Goal: Task Accomplishment & Management: Use online tool/utility

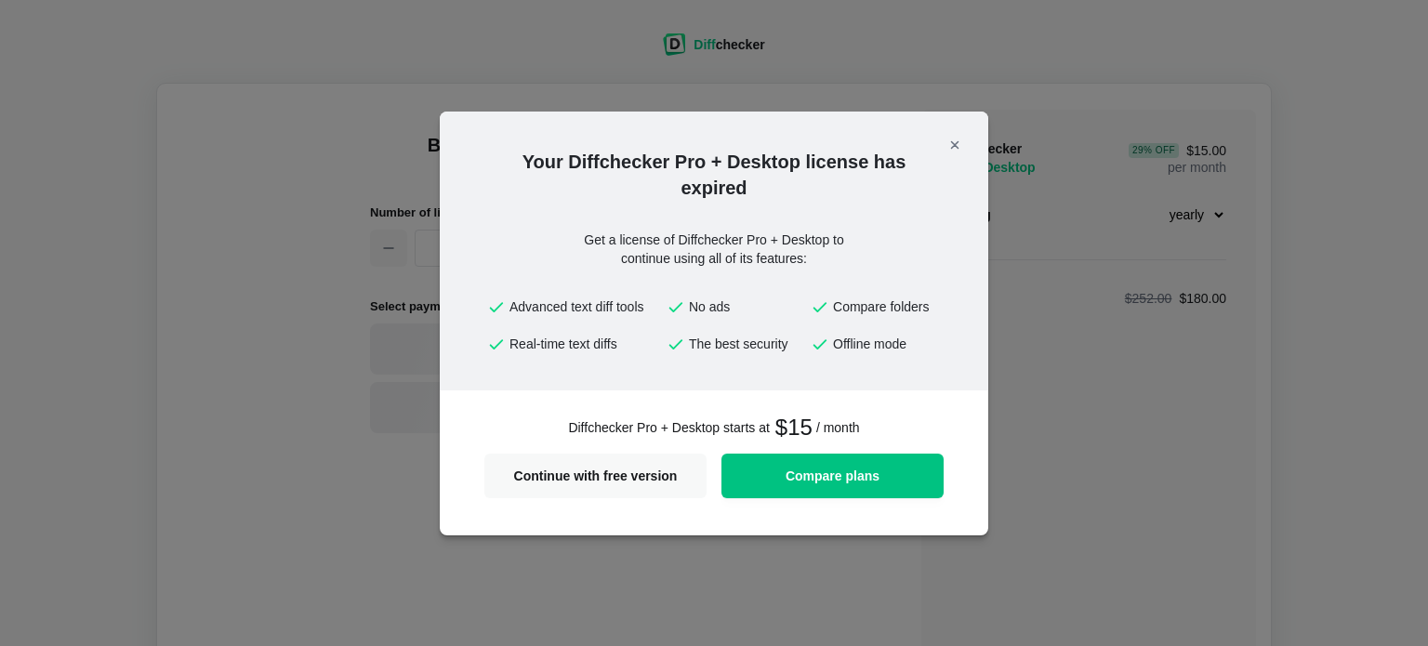
select select "desktop-yearly-180"
click at [652, 479] on span "Continue with free version" at bounding box center [595, 475] width 200 height 13
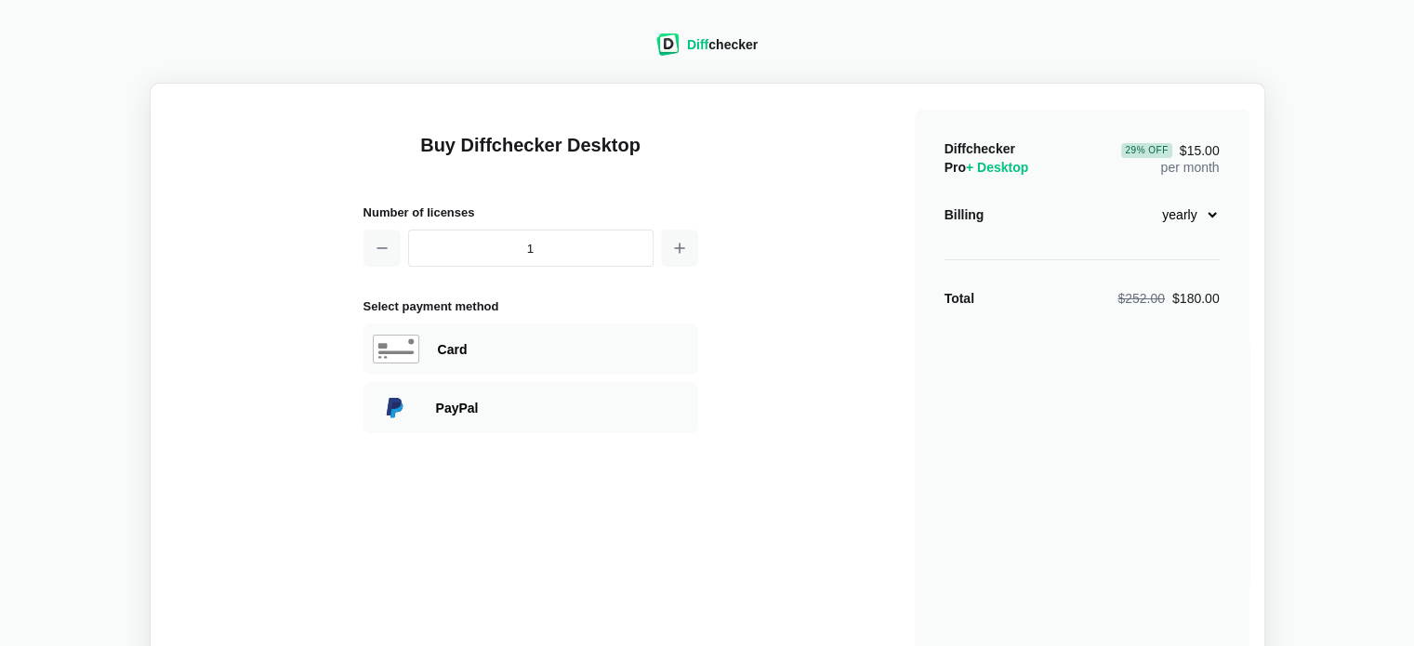
click at [705, 48] on span "Diff" at bounding box center [697, 44] width 21 height 15
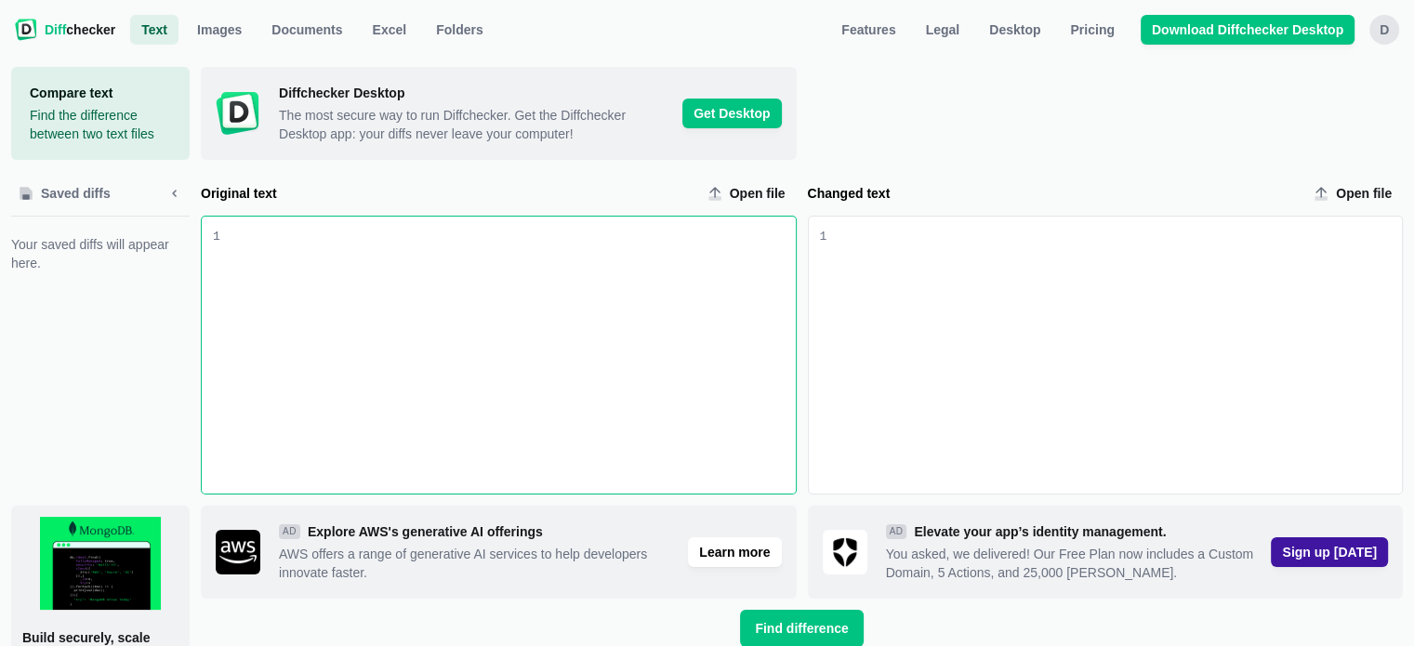
click at [659, 254] on div "Original text input" at bounding box center [507, 355] width 575 height 277
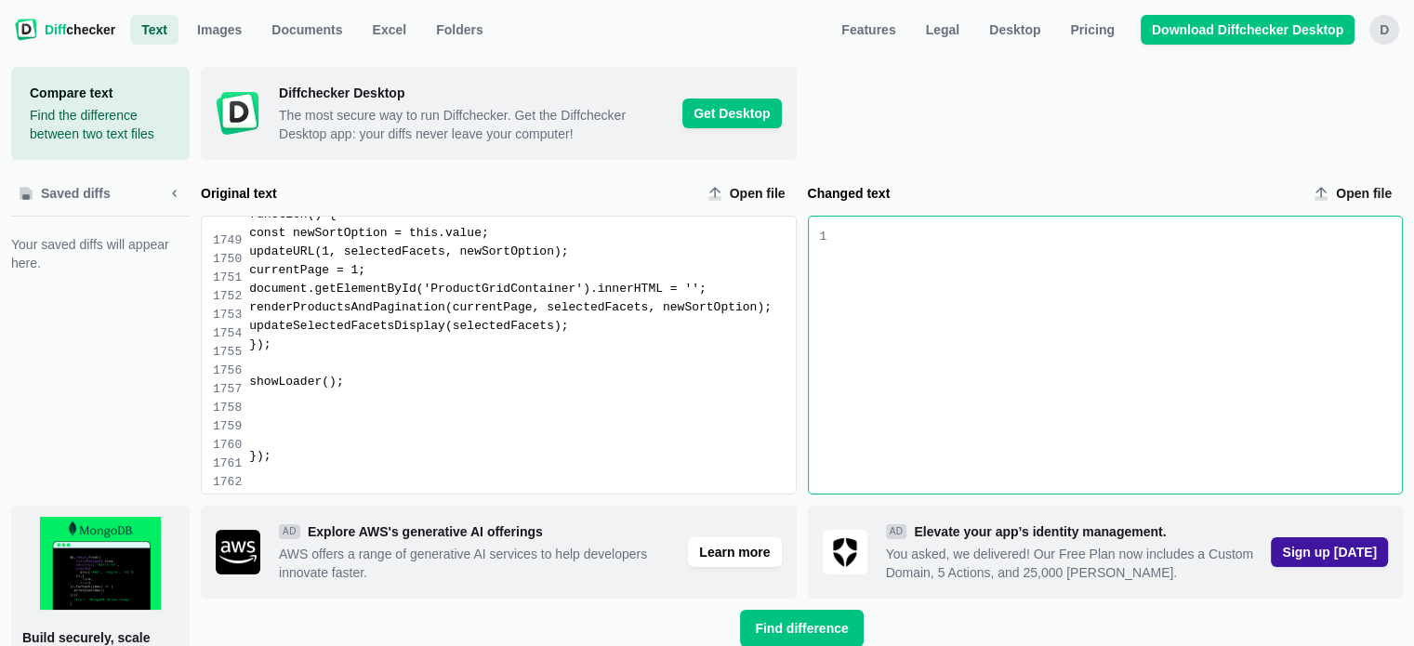
scroll to position [31374, 0]
click at [1001, 362] on div "Changed text input" at bounding box center [1113, 355] width 575 height 277
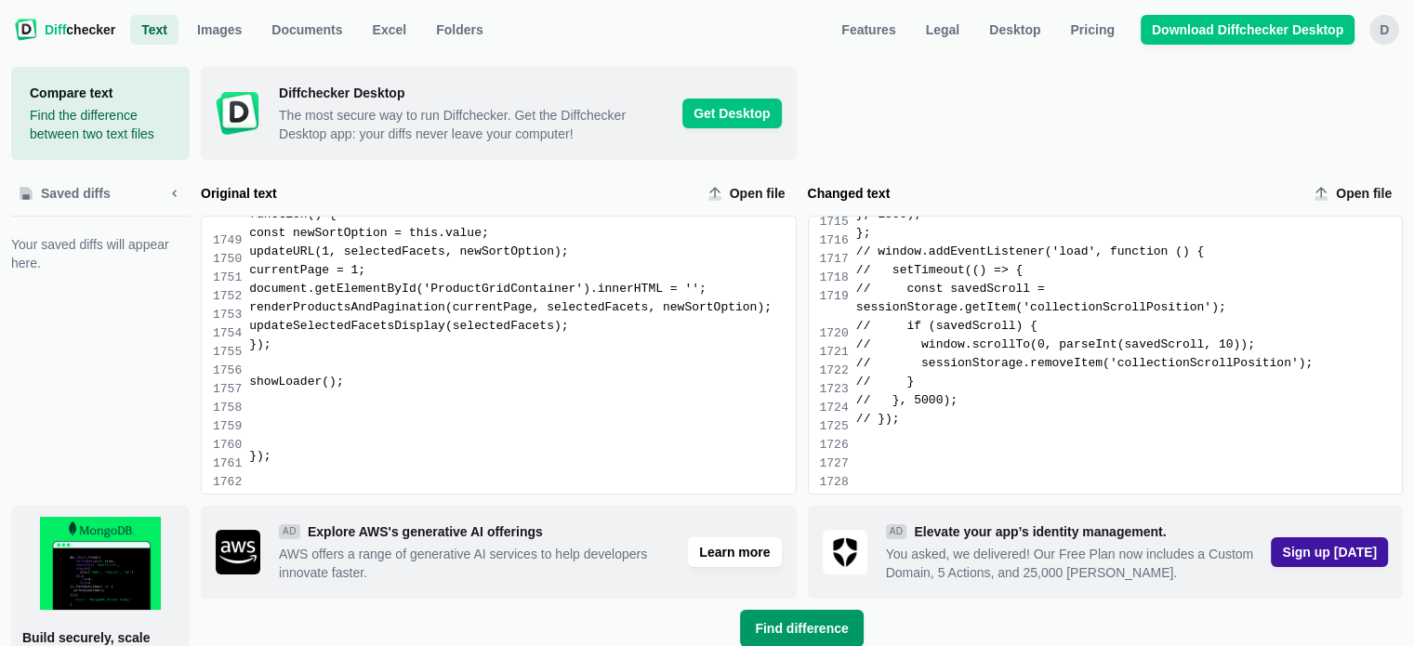
click at [784, 616] on button "Find difference" at bounding box center [801, 628] width 123 height 37
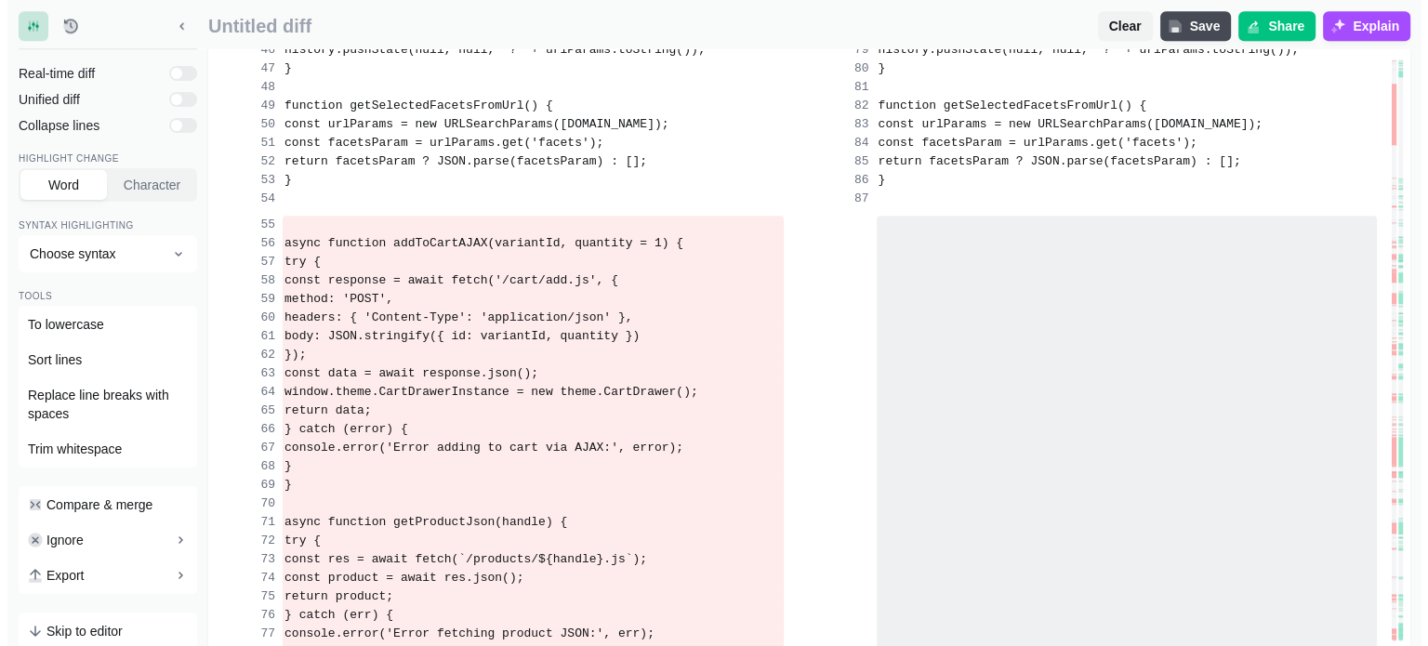
scroll to position [2091, 0]
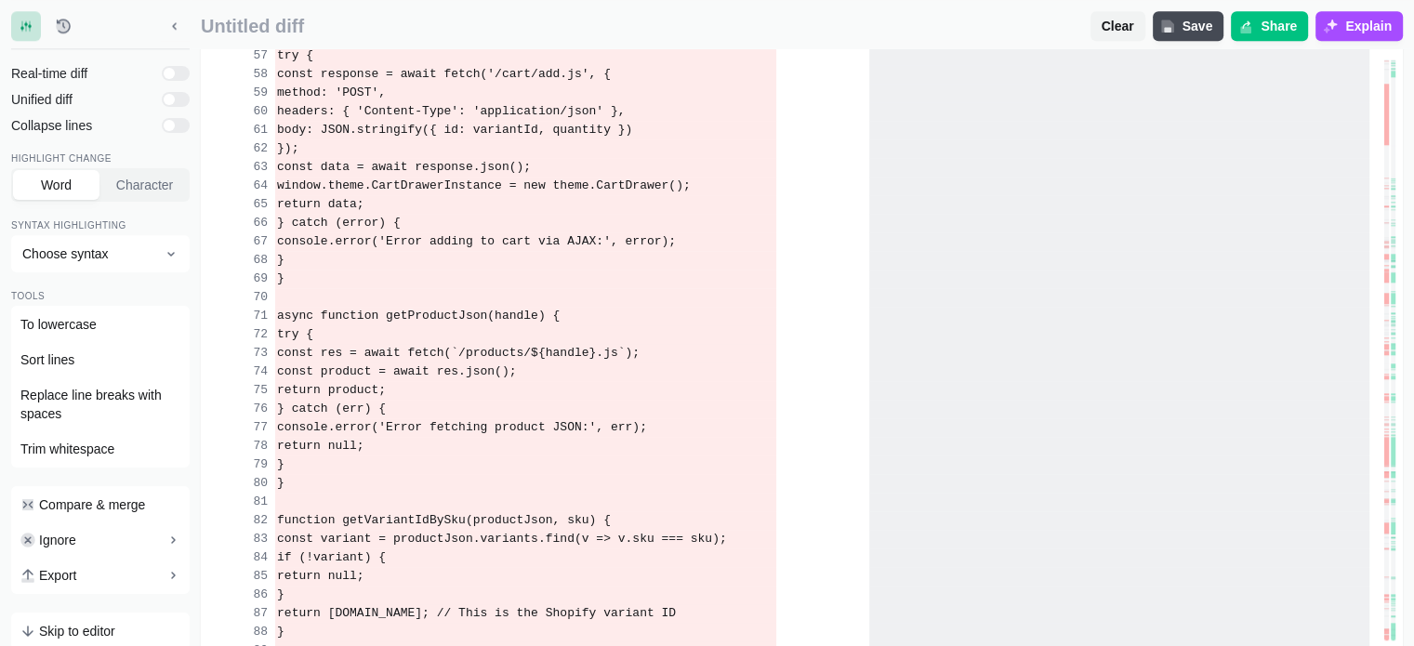
click at [553, 288] on div "}" at bounding box center [525, 279] width 501 height 19
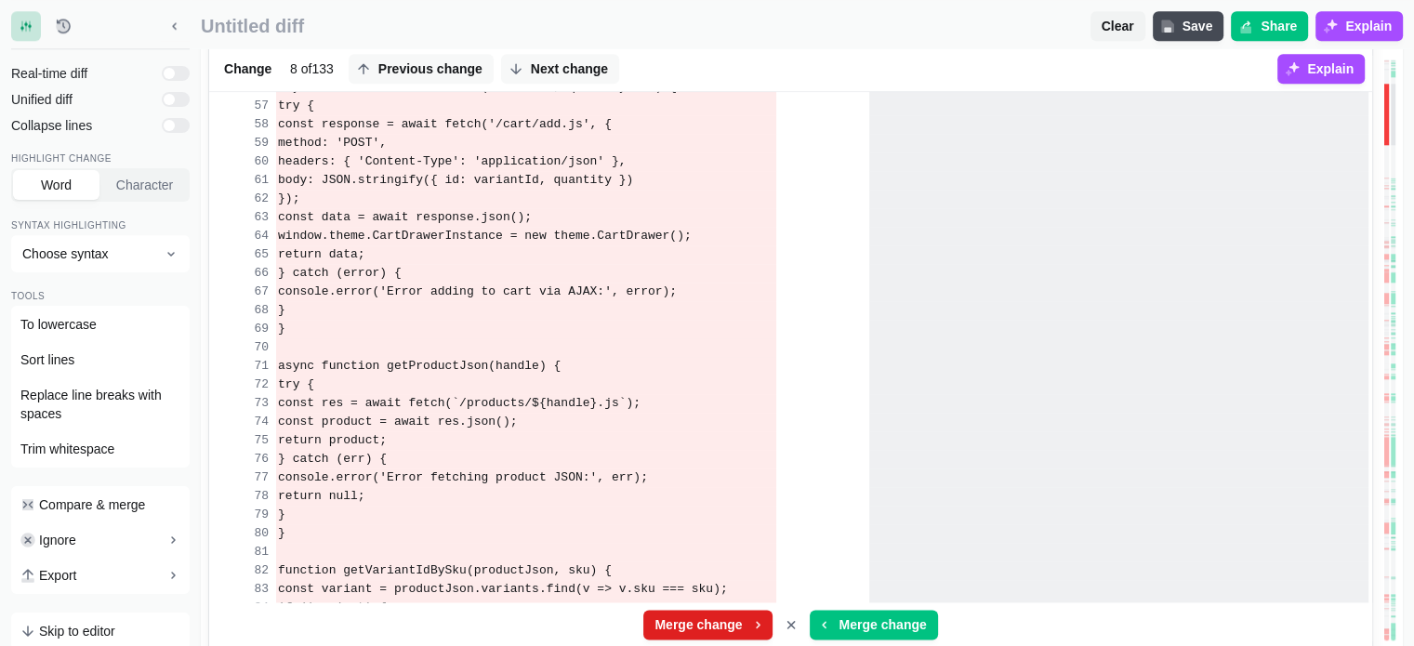
click at [741, 626] on span "Merge change" at bounding box center [698, 624] width 95 height 19
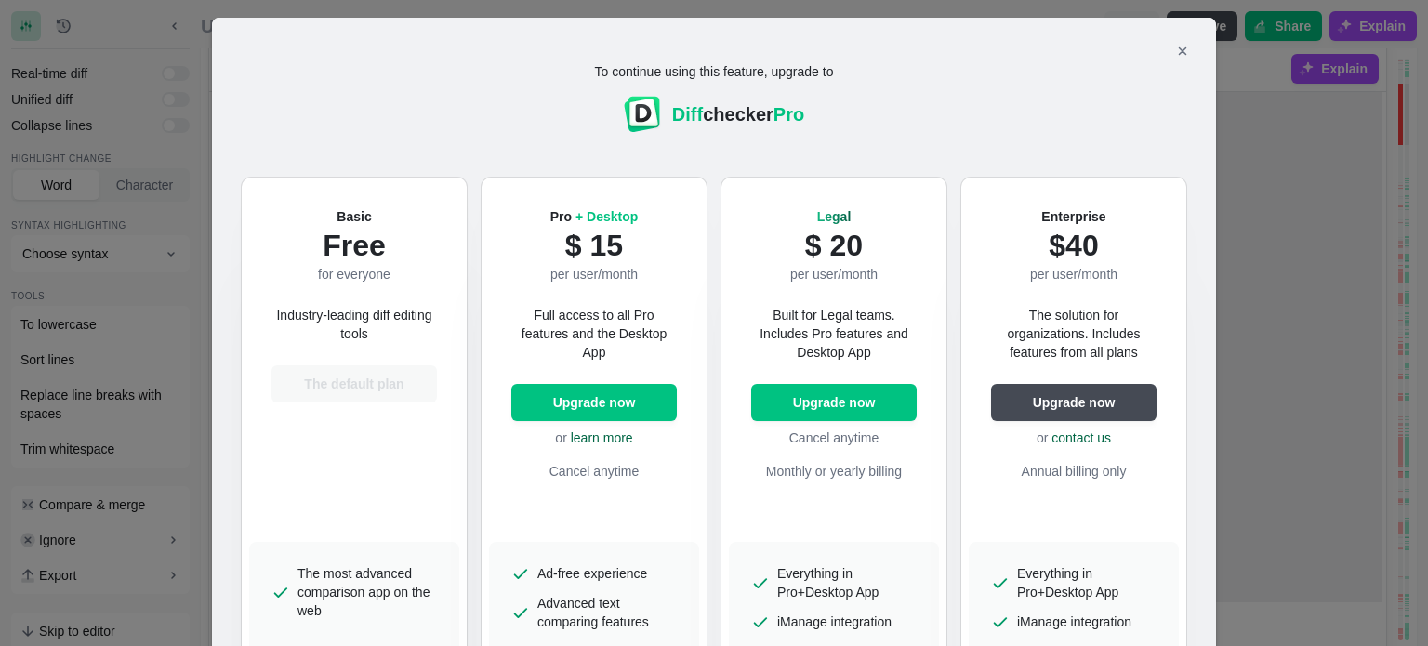
scroll to position [33, 0]
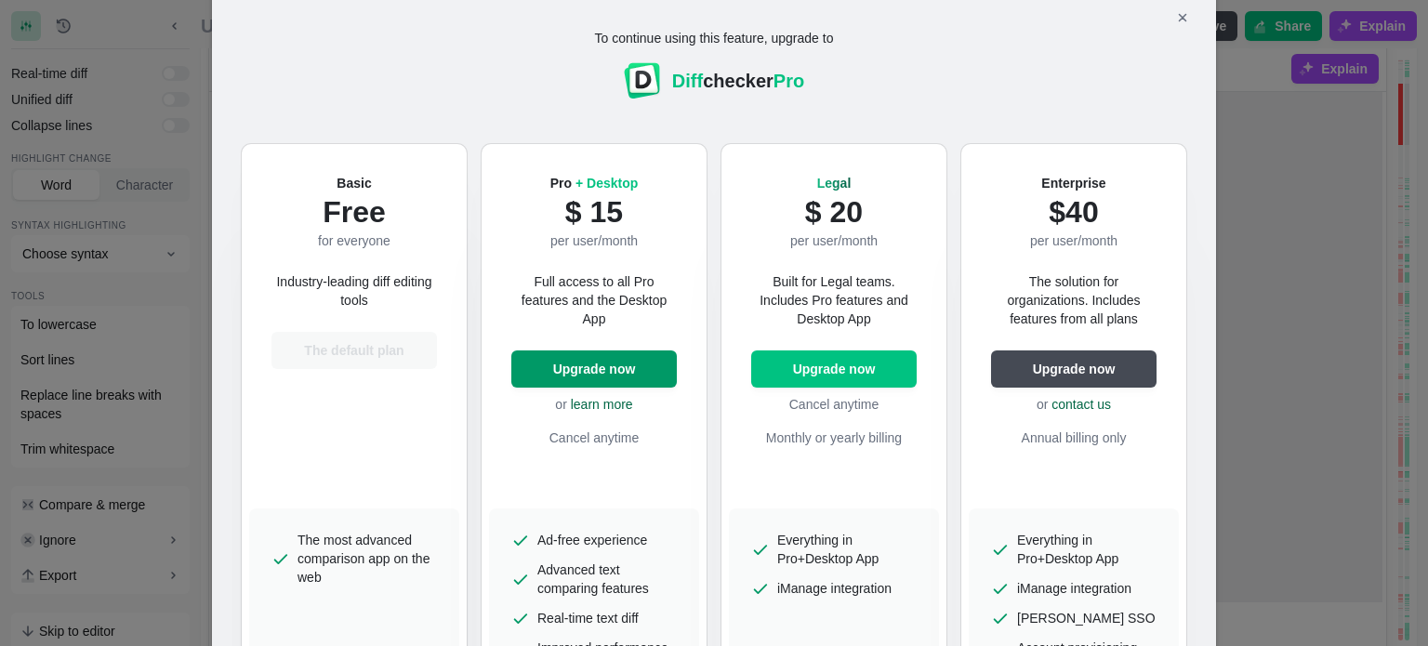
click at [586, 360] on span "Upgrade now" at bounding box center [594, 369] width 90 height 19
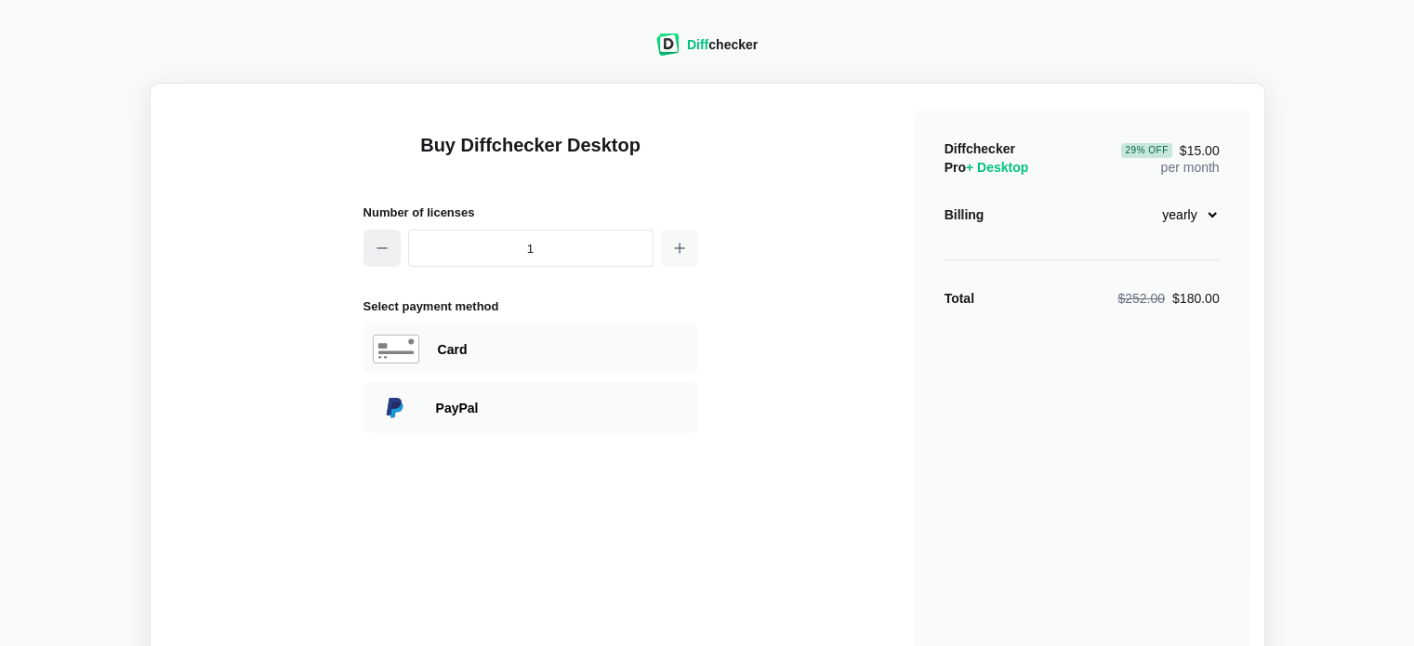
click at [387, 261] on button "button" at bounding box center [381, 248] width 37 height 37
click at [1182, 208] on select "monthly yearly" at bounding box center [1179, 215] width 80 height 32
select select "desktop-monthly-21"
click at [1139, 199] on select "monthly yearly" at bounding box center [1179, 215] width 80 height 32
drag, startPoint x: 708, startPoint y: 59, endPoint x: 664, endPoint y: 39, distance: 48.7
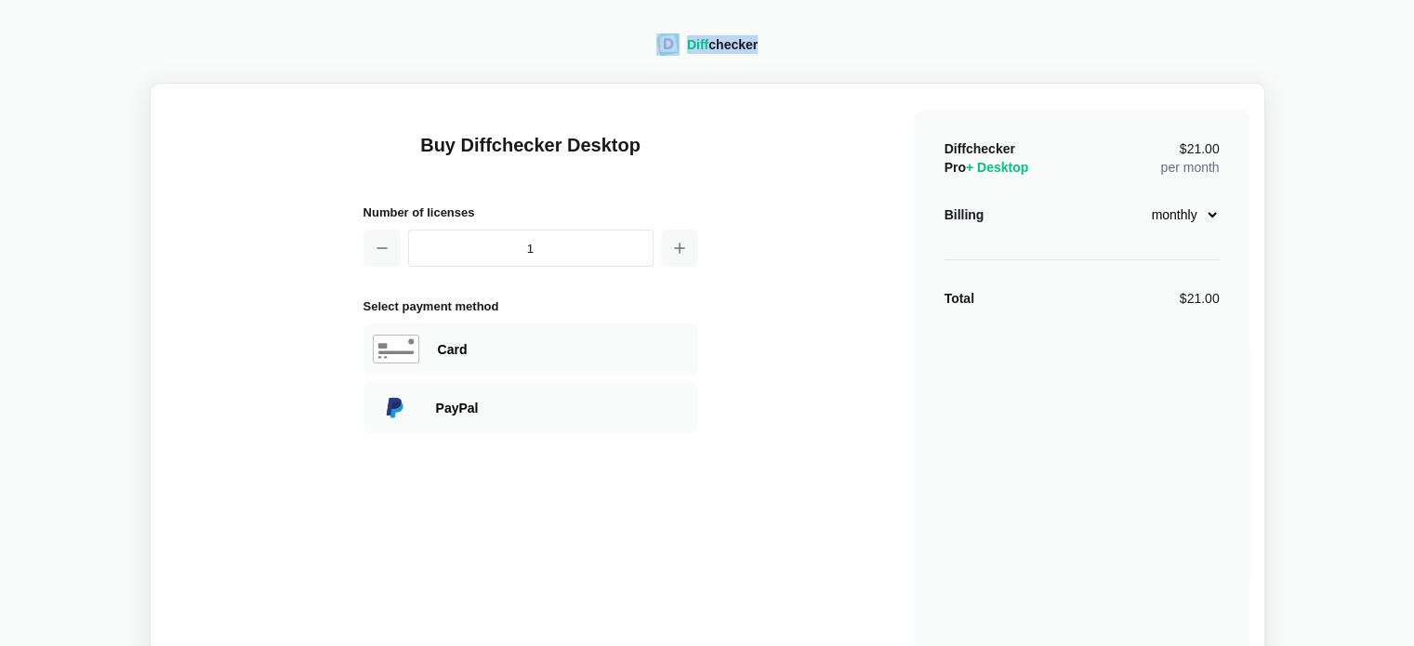
click at [664, 39] on div "Diff checker" at bounding box center [706, 46] width 101 height 27
click at [664, 39] on img at bounding box center [667, 44] width 23 height 22
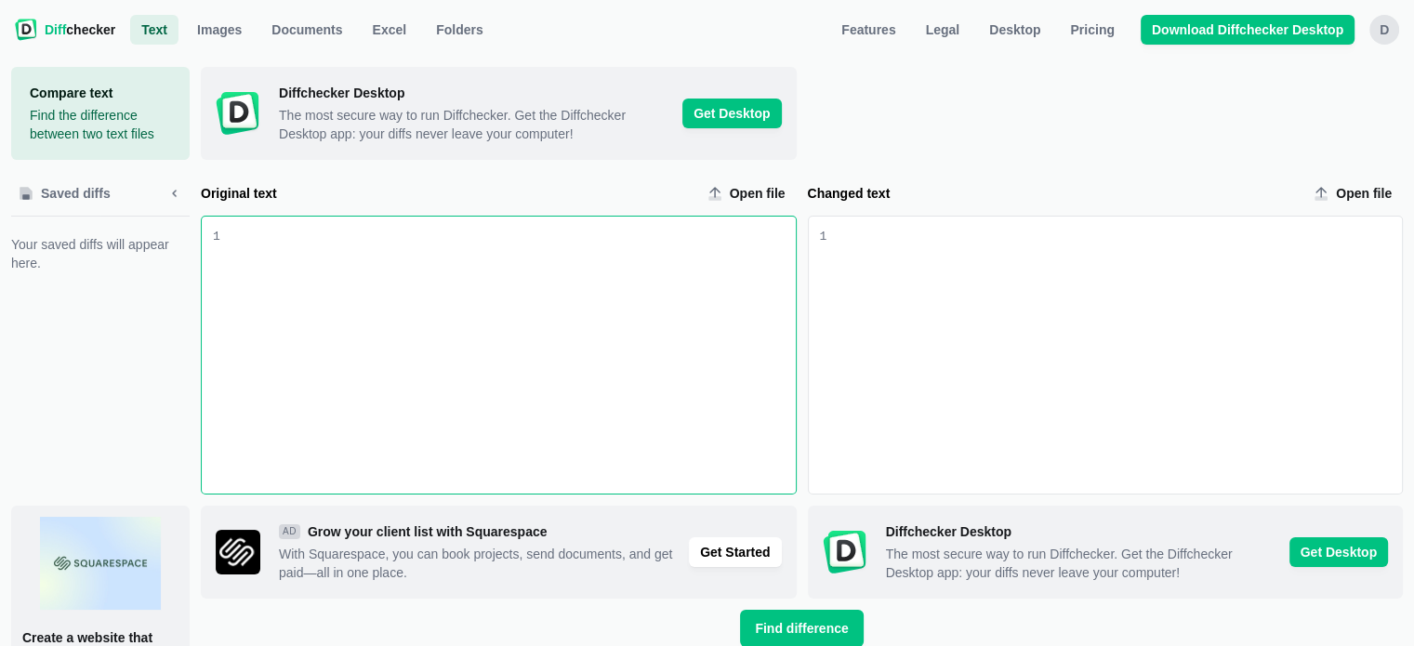
select select "desktop-yearly-180"
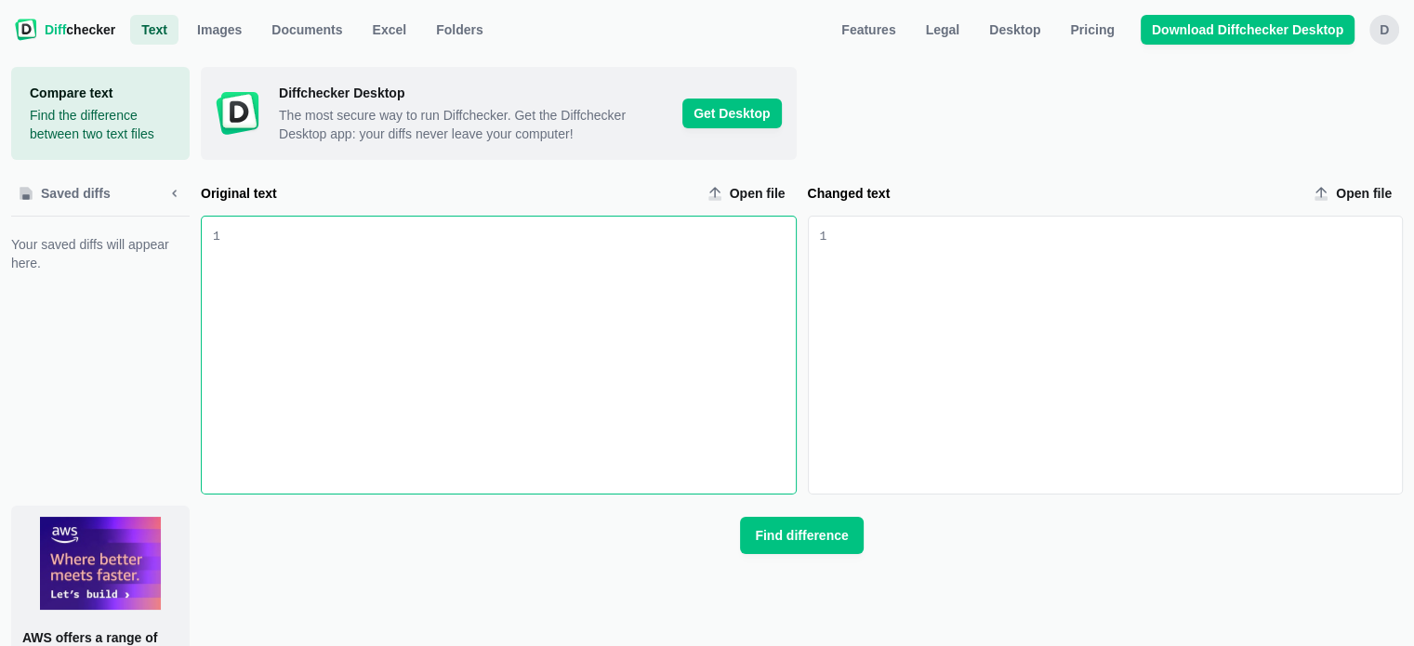
scroll to position [33288, 0]
click at [574, 288] on div "Original text input" at bounding box center [507, 355] width 575 height 277
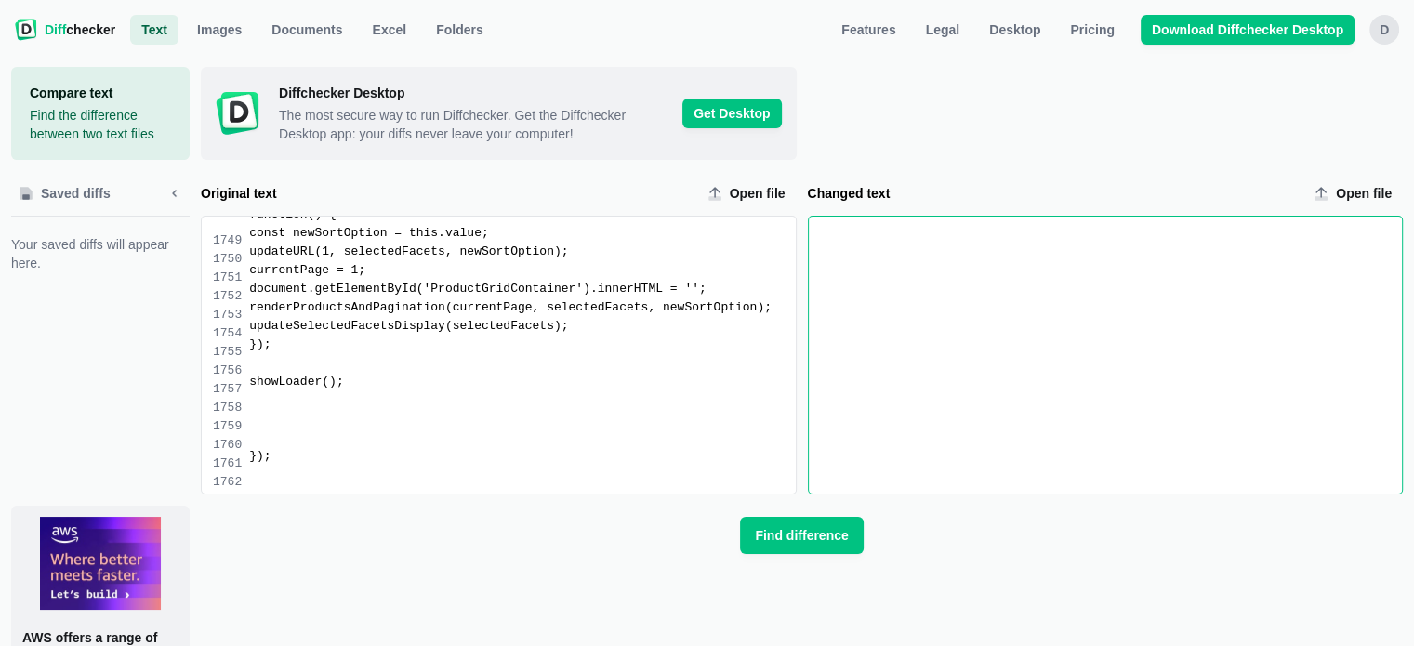
scroll to position [31374, 0]
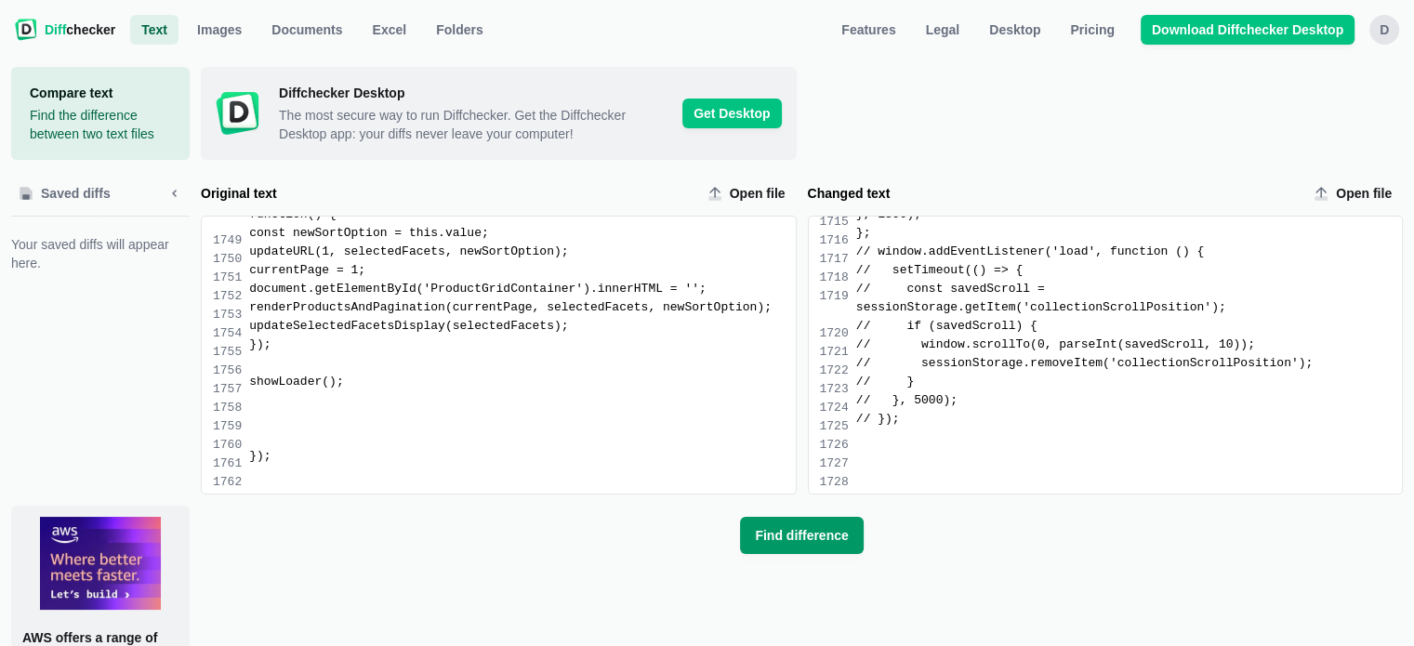
click at [784, 528] on span "Find difference" at bounding box center [801, 535] width 100 height 19
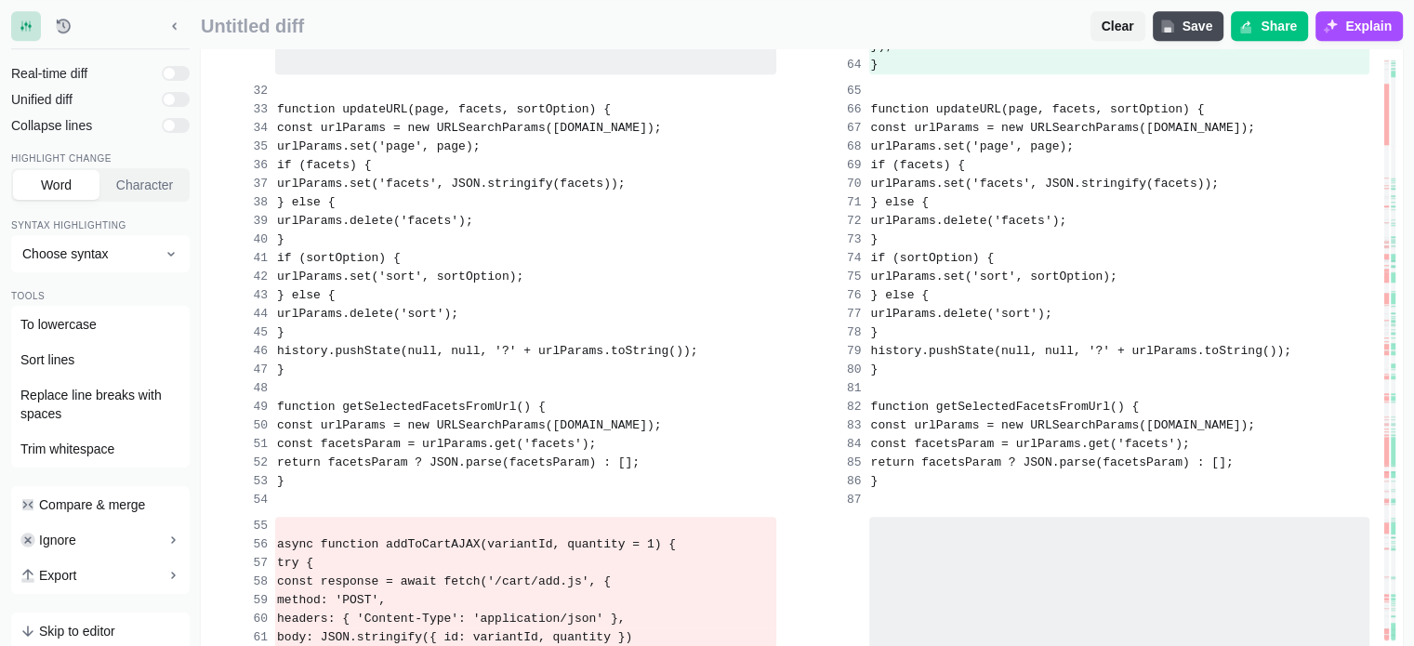
scroll to position [1584, 0]
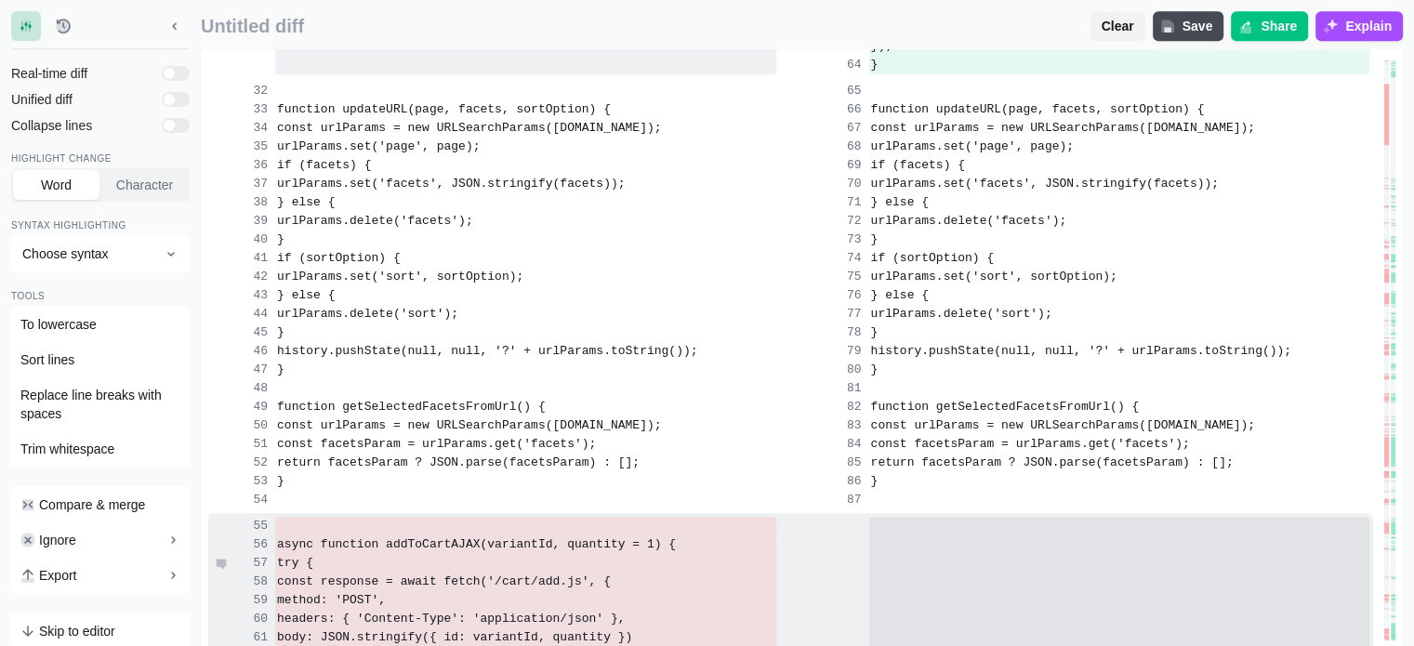
click at [595, 573] on div "try {" at bounding box center [525, 563] width 501 height 19
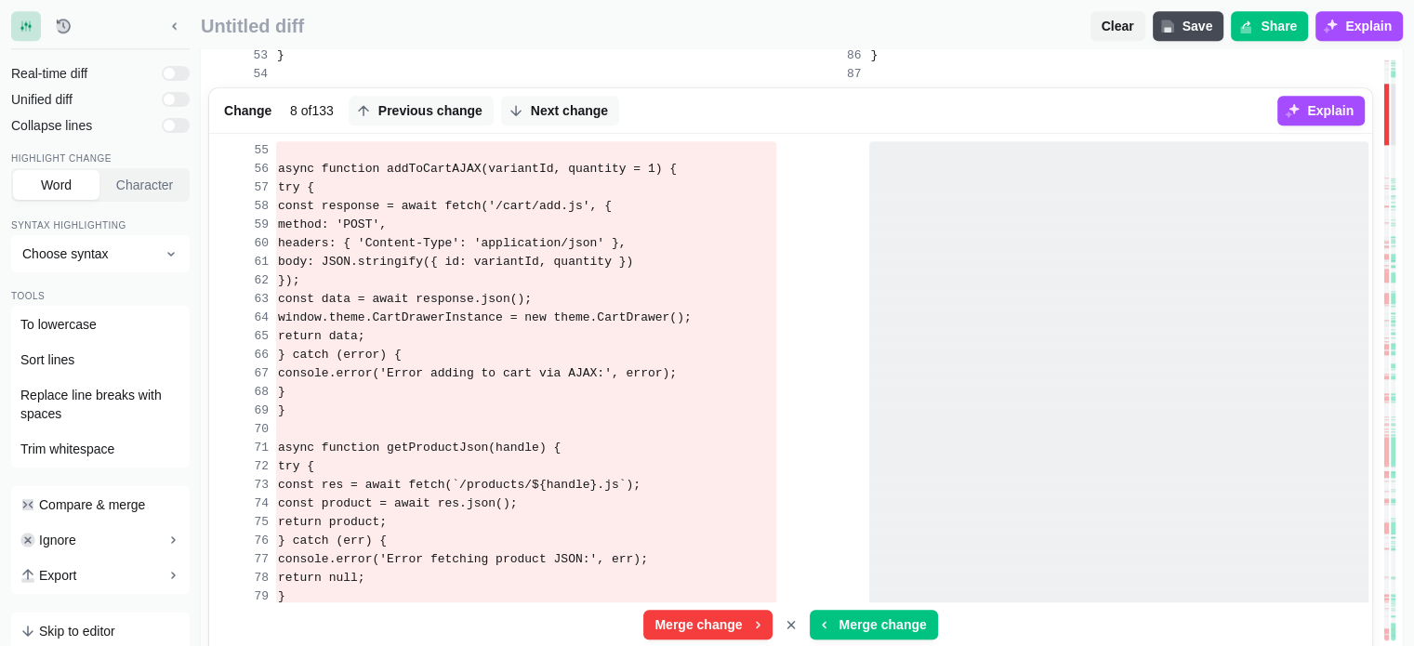
scroll to position [2070, 0]
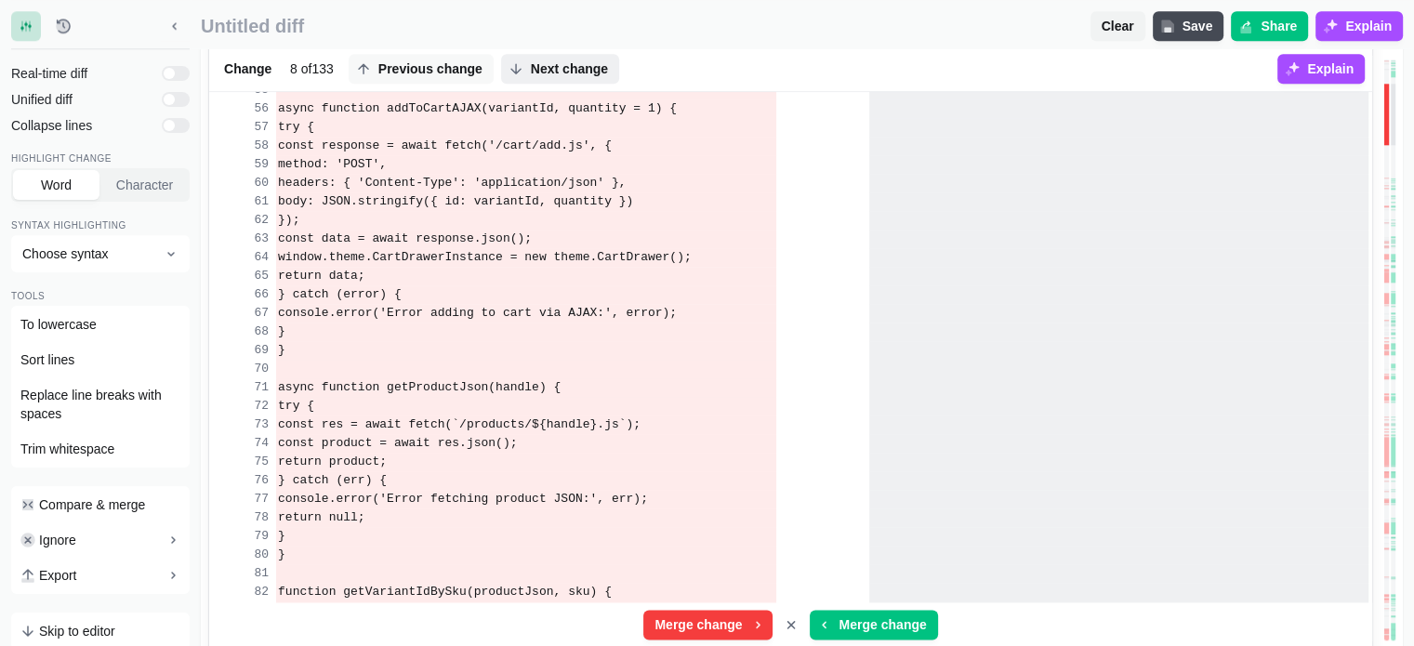
click at [532, 65] on span "Next change" at bounding box center [569, 68] width 85 height 19
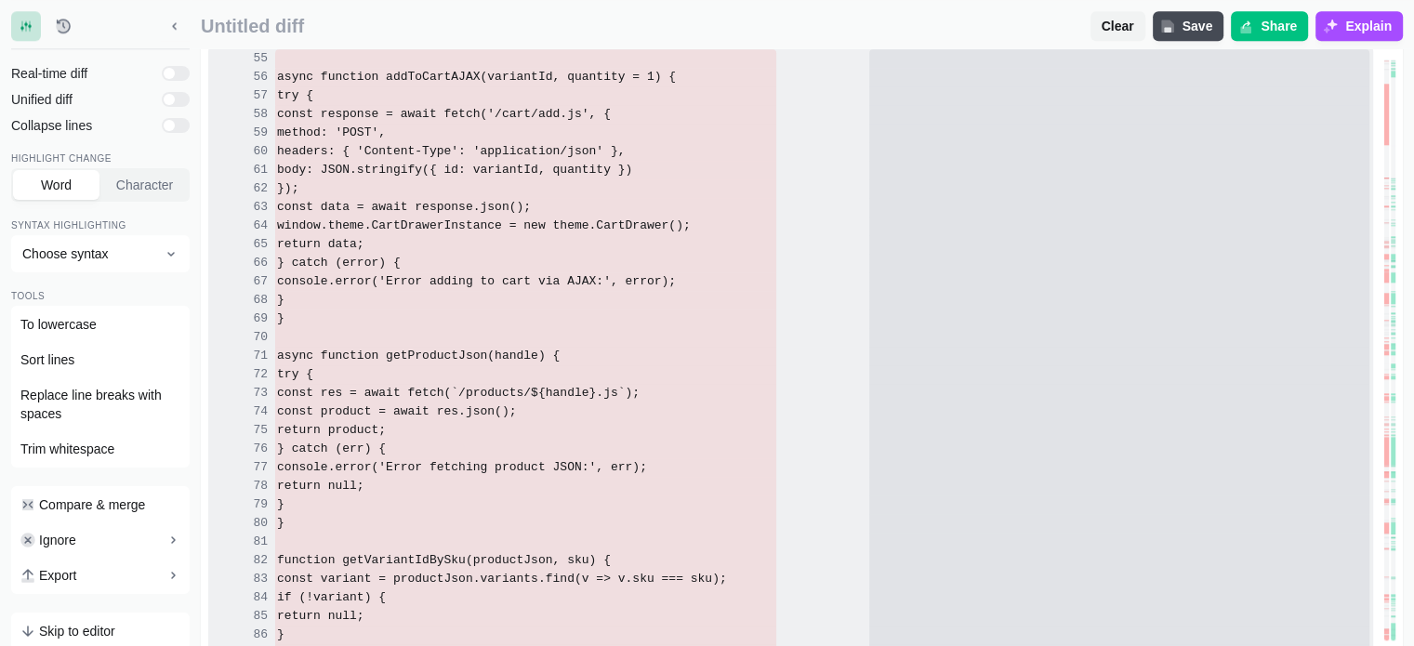
scroll to position [8657, 0]
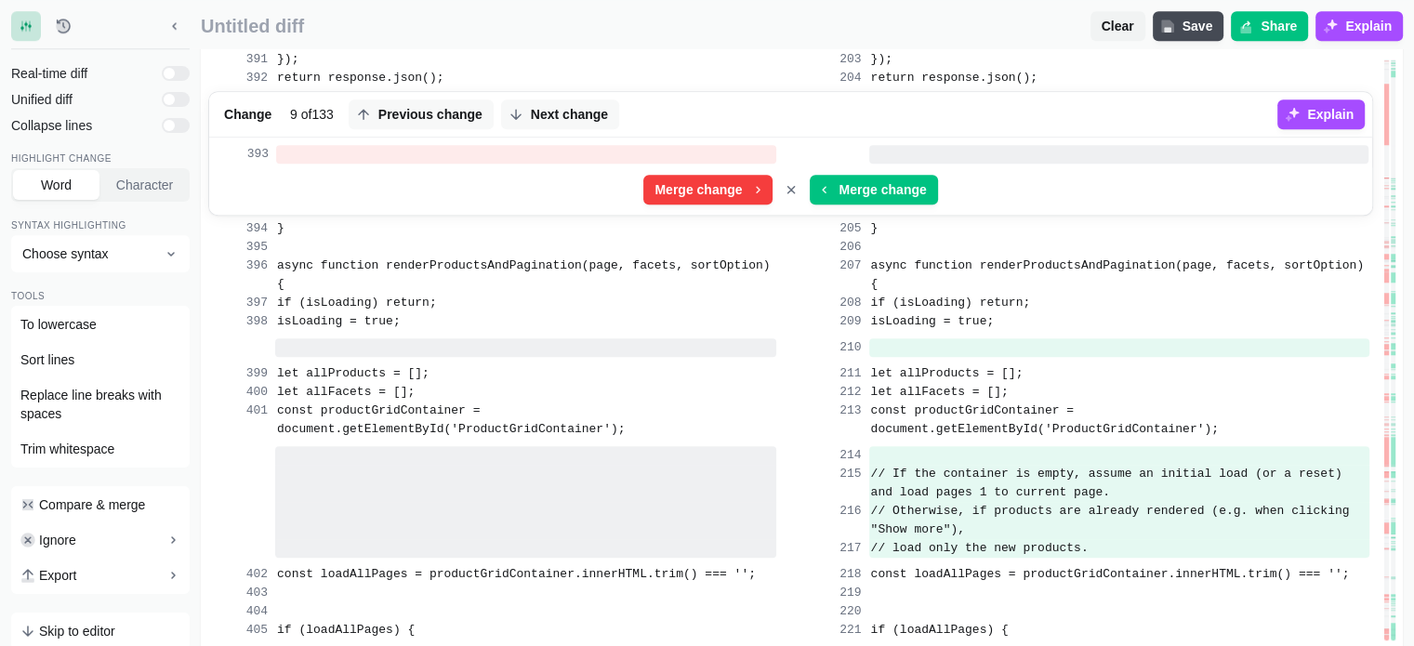
click at [532, 99] on button "Next change" at bounding box center [560, 114] width 118 height 30
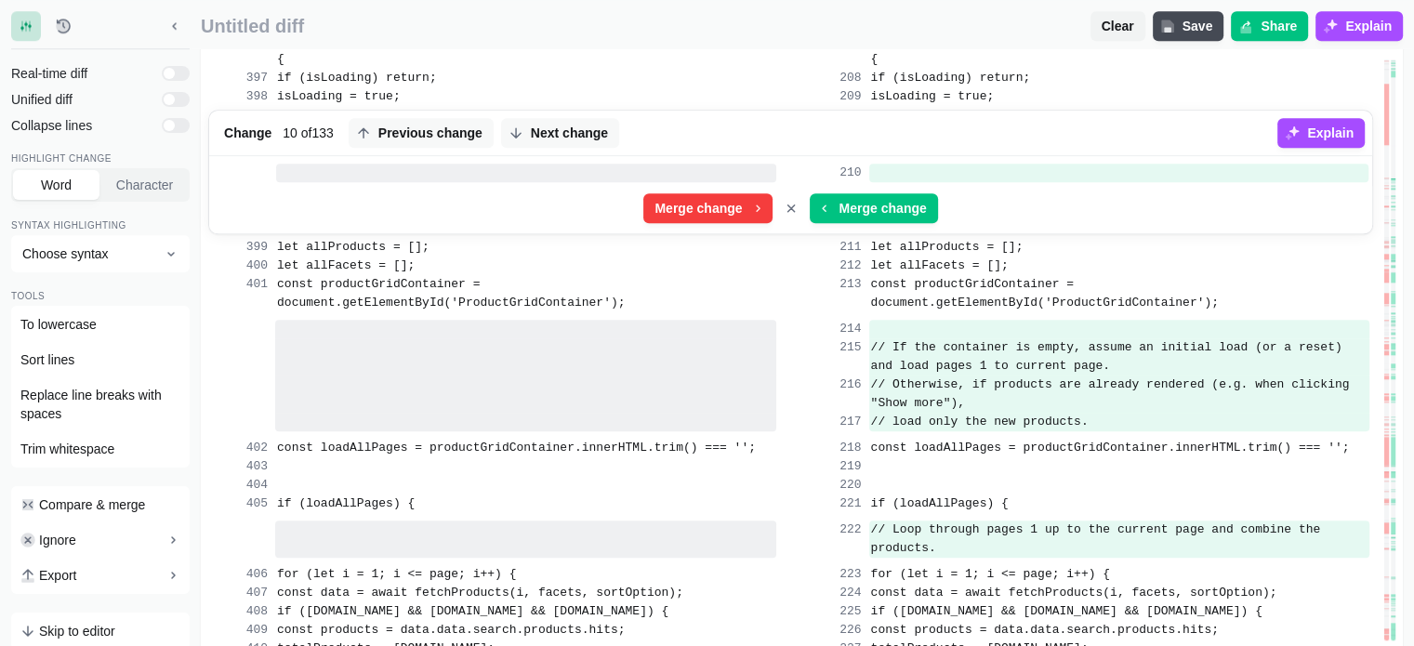
click at [532, 118] on button "Next change" at bounding box center [560, 133] width 118 height 30
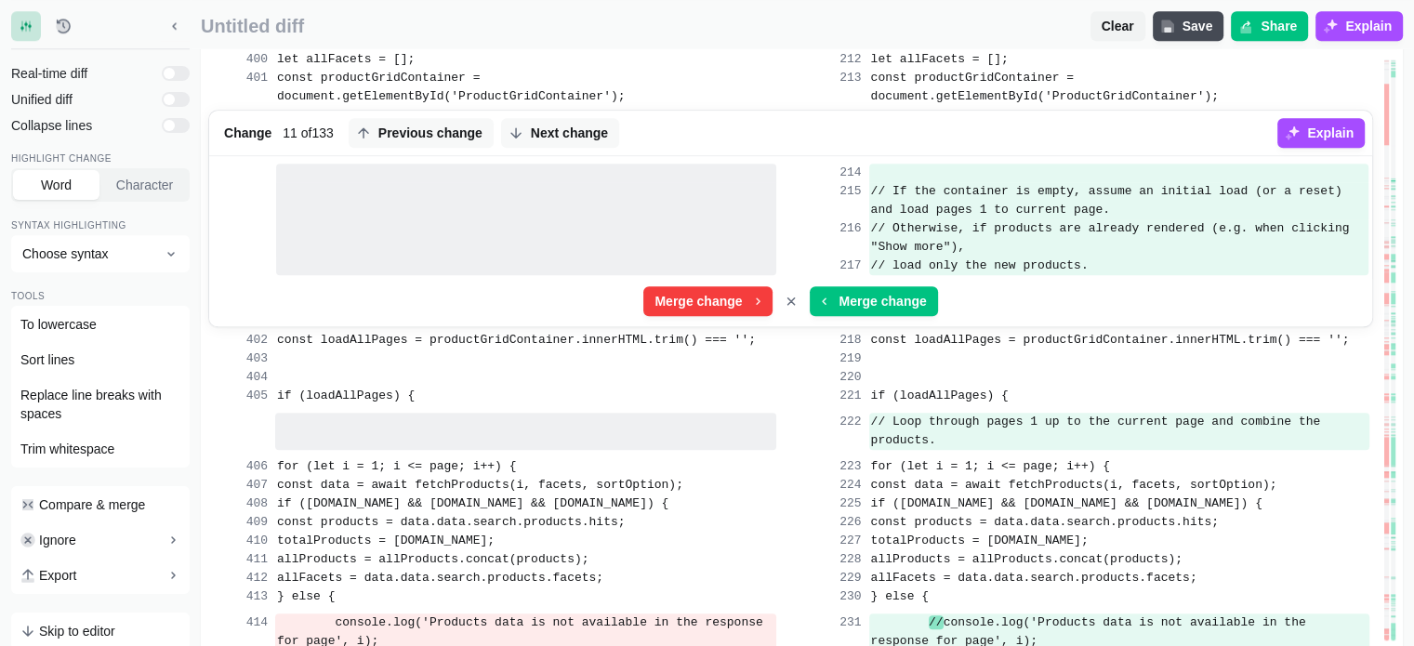
click at [532, 118] on button "Next change" at bounding box center [560, 133] width 118 height 30
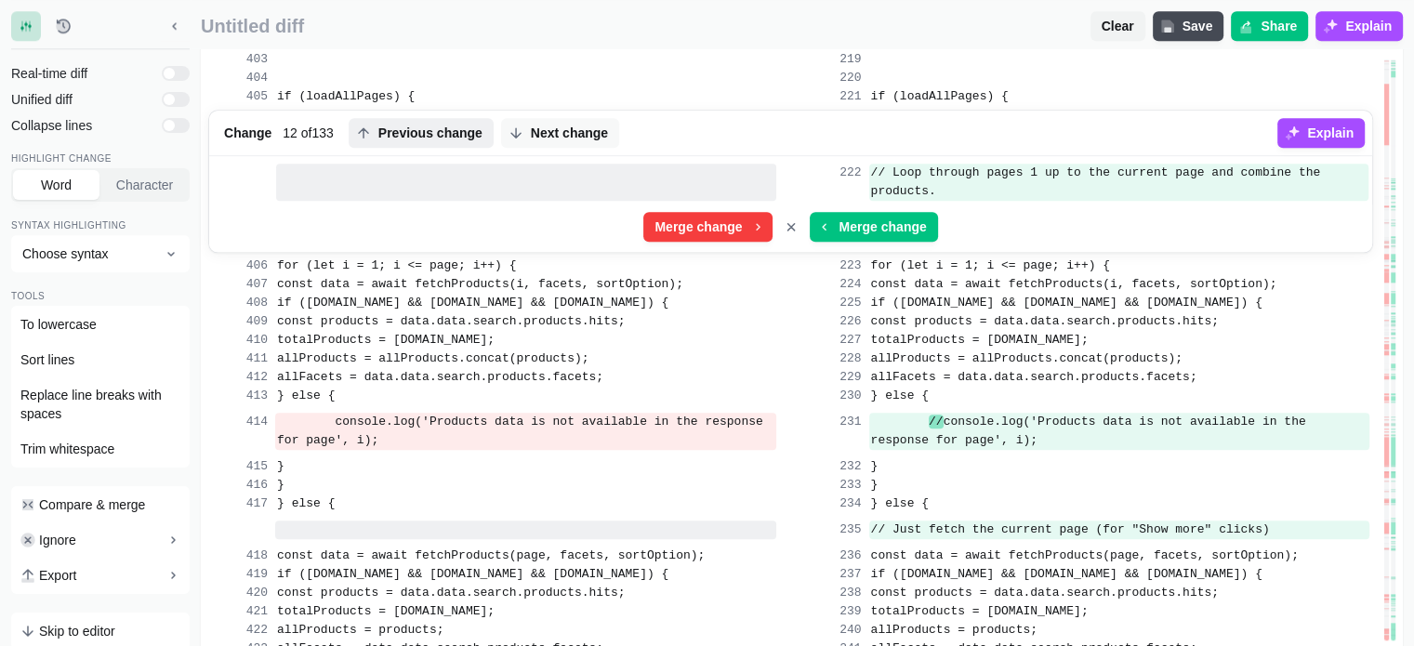
click at [421, 124] on span "Previous change" at bounding box center [431, 133] width 112 height 19
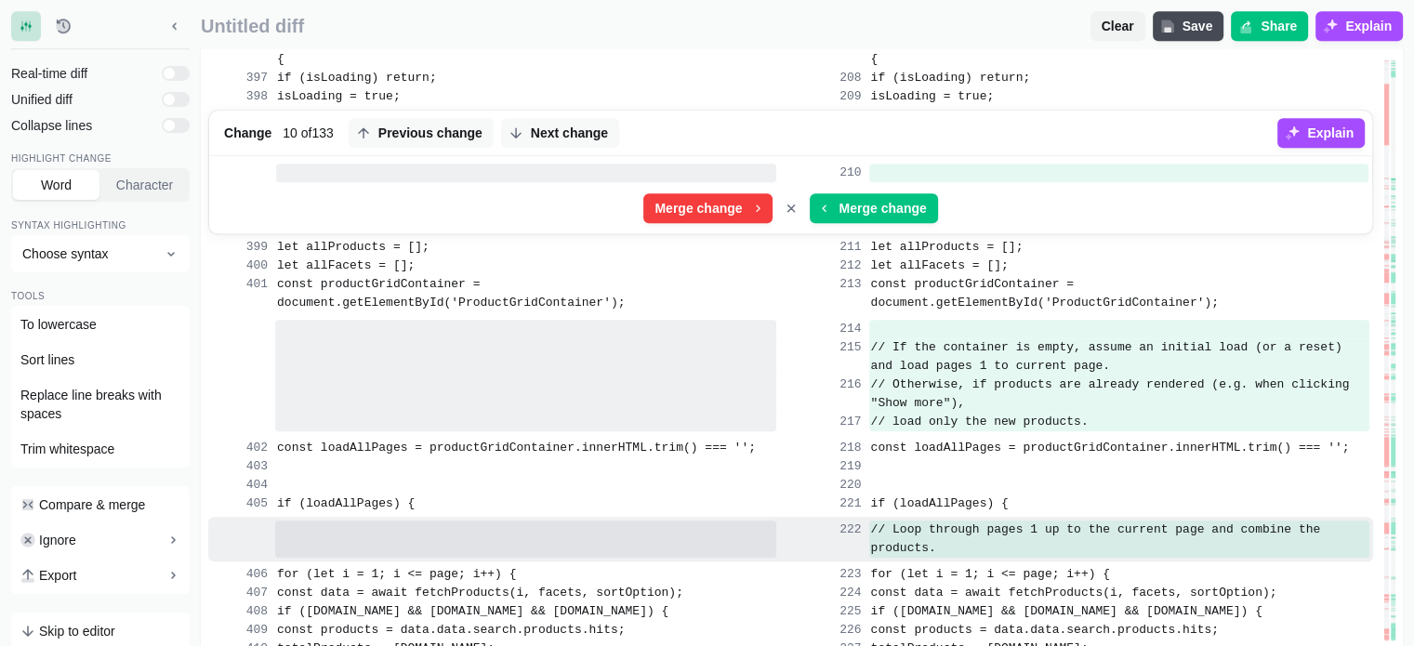
click at [421, 124] on span "Previous change" at bounding box center [431, 133] width 112 height 19
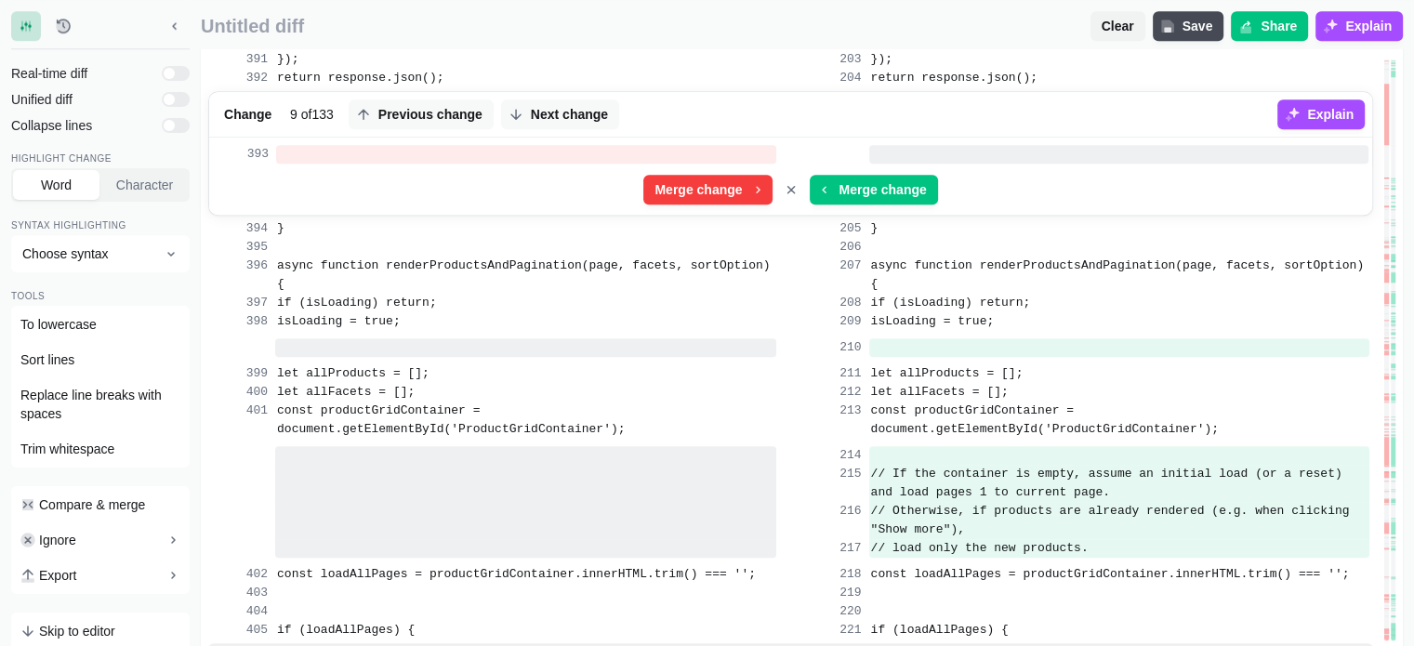
click at [421, 105] on span "Previous change" at bounding box center [431, 114] width 112 height 19
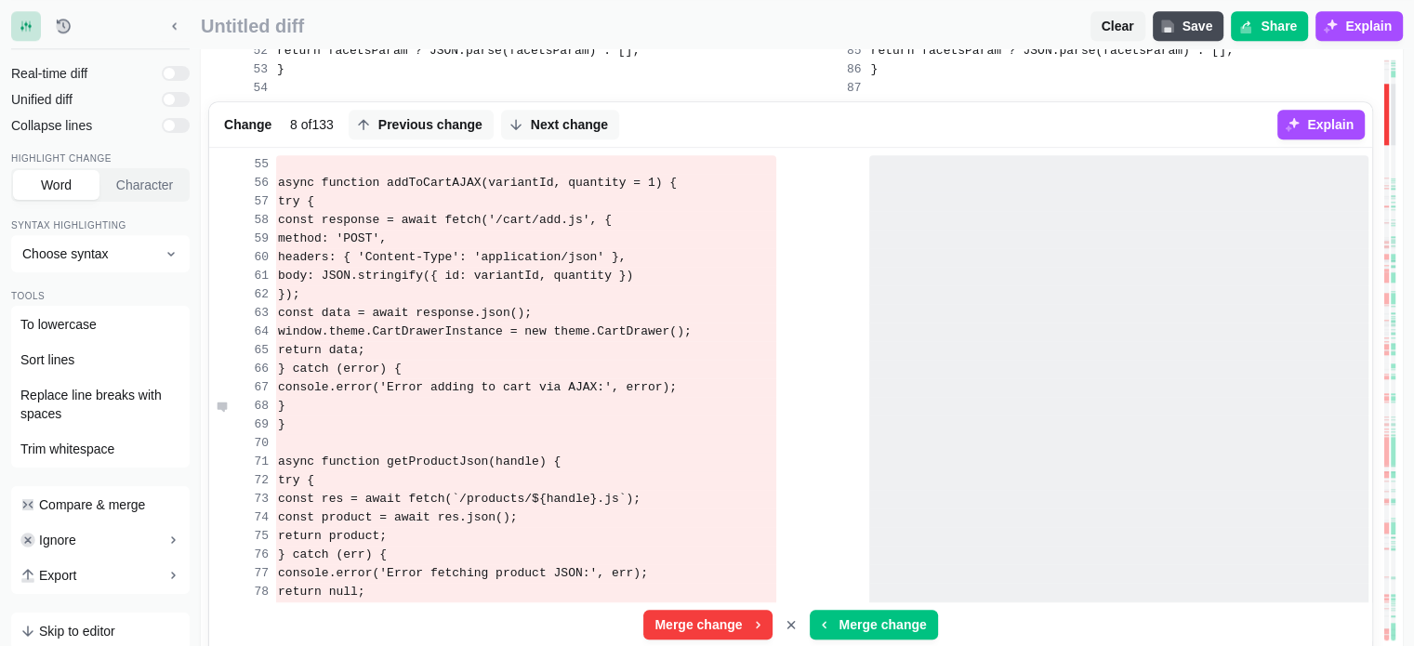
scroll to position [1983, 0]
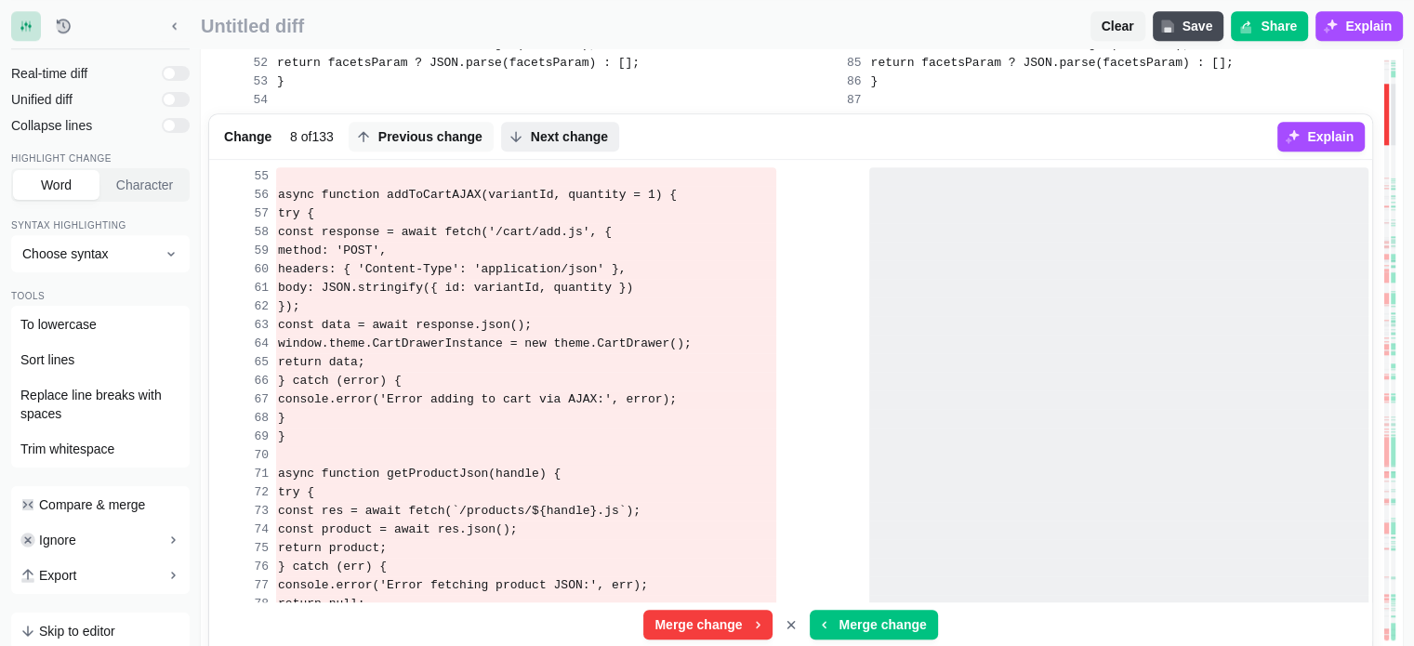
click at [547, 146] on span "Next change" at bounding box center [569, 136] width 85 height 19
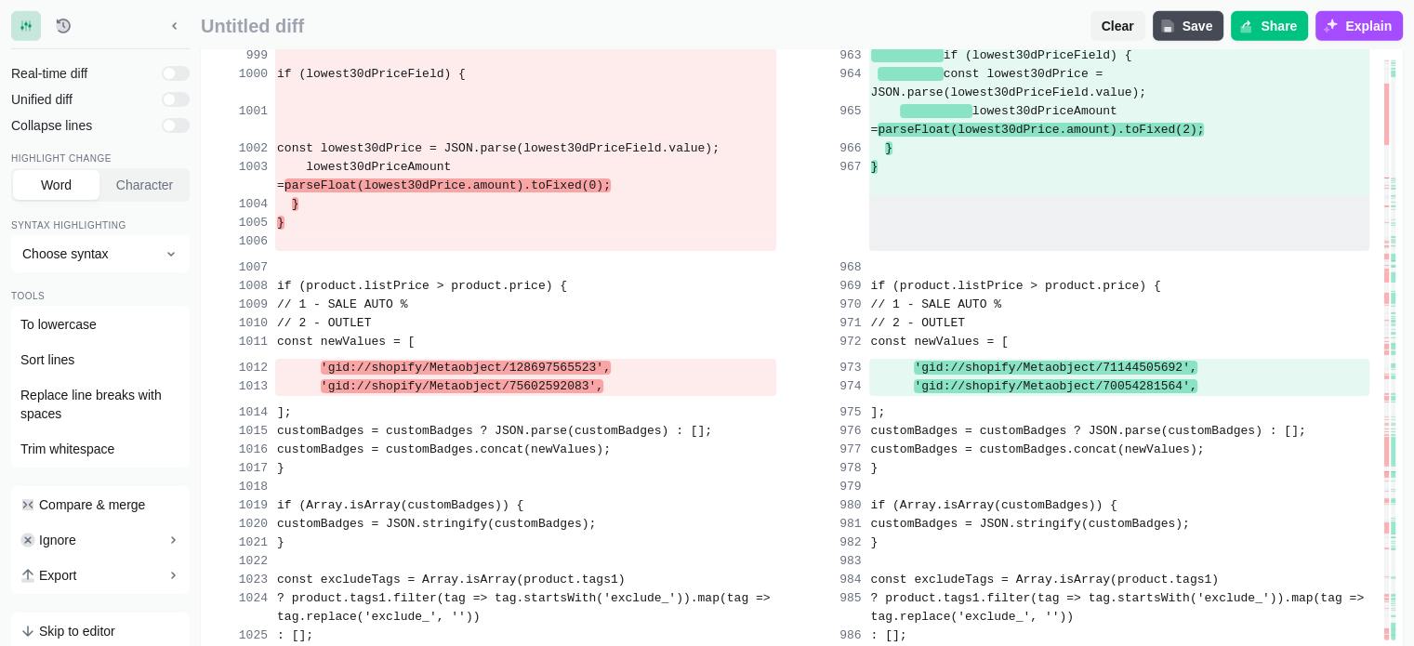
scroll to position [27336, 0]
click at [701, 350] on div "const newValues = [" at bounding box center [525, 341] width 501 height 19
click at [413, 348] on span "const newValues = [" at bounding box center [346, 341] width 138 height 14
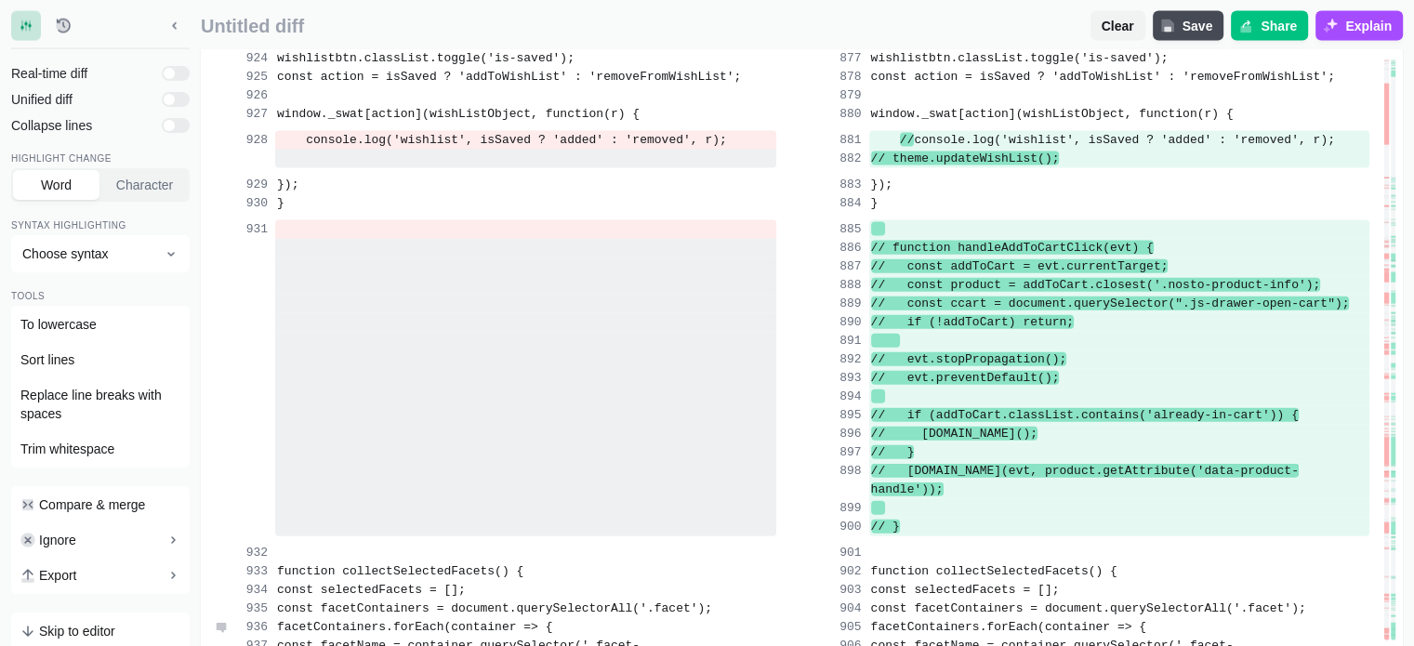
scroll to position [25199, 0]
